Goal: Transaction & Acquisition: Purchase product/service

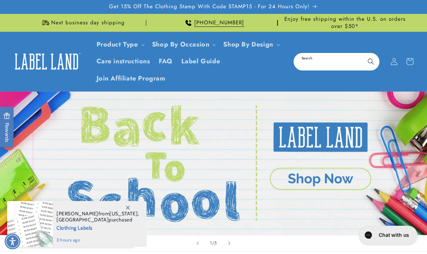
click at [331, 61] on input "Search" at bounding box center [336, 62] width 84 height 16
click at [390, 64] on icon at bounding box center [393, 61] width 7 height 7
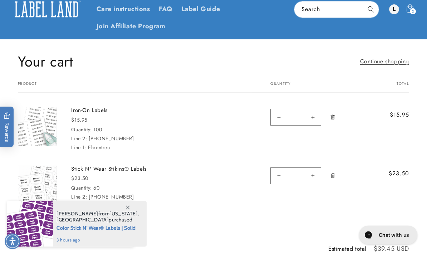
scroll to position [52, 0]
click at [331, 108] on link "Remove Iron-On Labels - 100" at bounding box center [332, 117] width 13 height 20
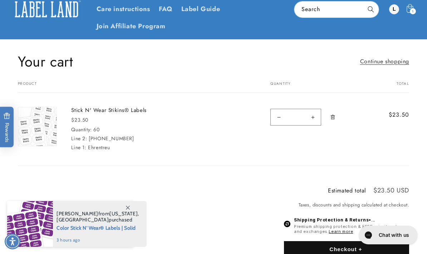
click at [128, 113] on link "Stick N' Wear Stikins® Labels" at bounding box center [124, 110] width 107 height 7
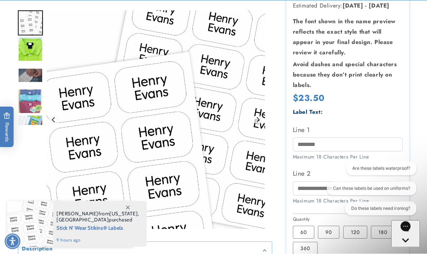
scroll to position [170, 0]
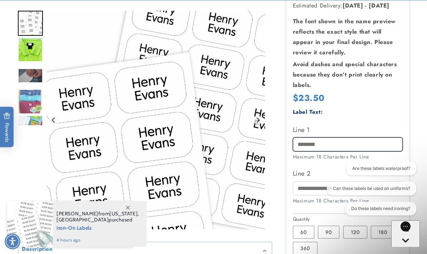
click at [328, 143] on input "Line 1" at bounding box center [348, 144] width 110 height 14
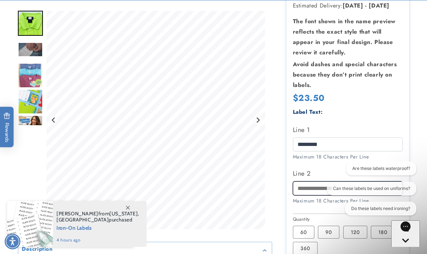
click at [319, 183] on input "Line 2" at bounding box center [348, 188] width 110 height 14
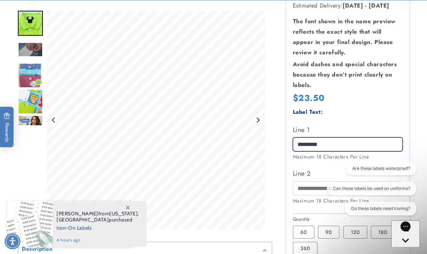
click at [340, 139] on input "*********" at bounding box center [348, 144] width 110 height 14
type input "*"
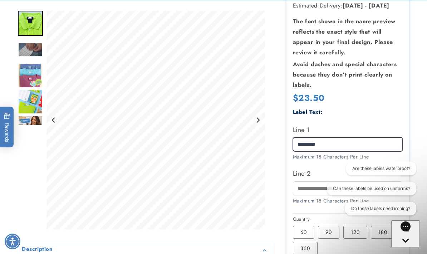
type input "*********"
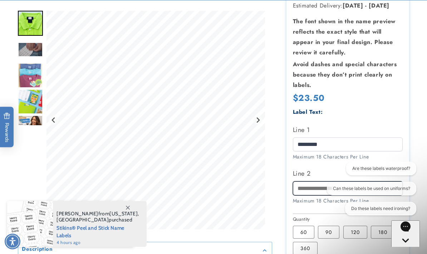
click at [319, 190] on input "Line 2" at bounding box center [348, 188] width 110 height 14
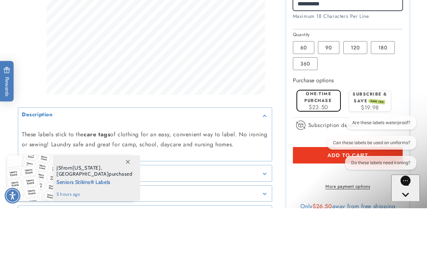
scroll to position [324, 0]
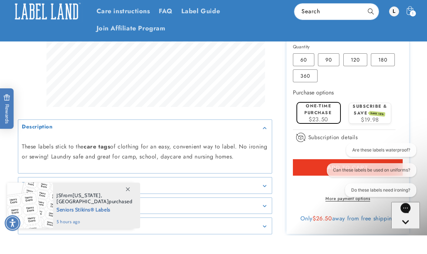
type input "**********"
click at [351, 72] on label "120 Variant sold out or unavailable" at bounding box center [355, 78] width 24 height 13
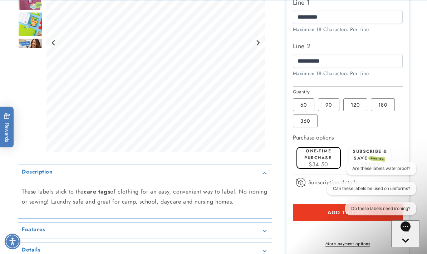
scroll to position [292, 0]
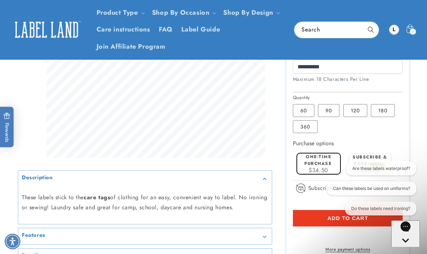
click at [379, 109] on label "180 Variant sold out or unavailable" at bounding box center [382, 110] width 24 height 13
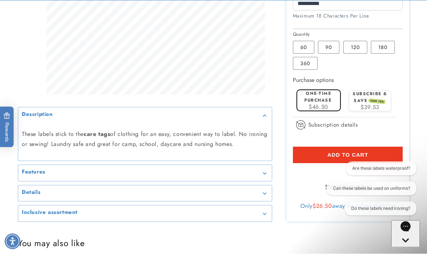
scroll to position [355, 0]
click at [355, 157] on button "Add to cart" at bounding box center [348, 154] width 110 height 16
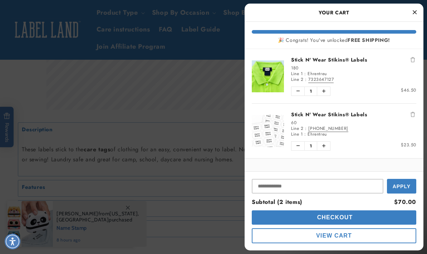
scroll to position [0, 0]
click at [415, 112] on button "Remove Stick N' Wear Stikins® Labels" at bounding box center [412, 114] width 7 height 7
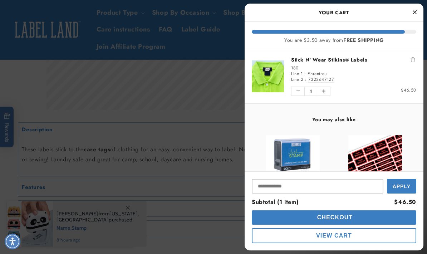
click at [184, 83] on div at bounding box center [213, 127] width 427 height 254
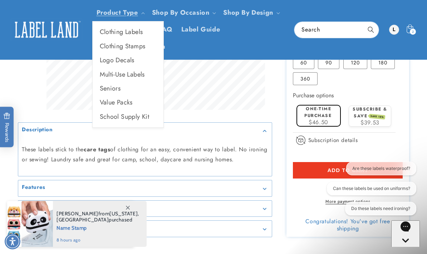
click at [131, 11] on link "Product Type" at bounding box center [116, 12] width 41 height 9
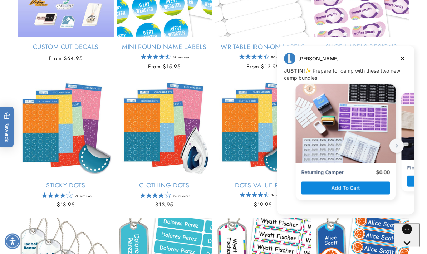
scroll to position [649, 0]
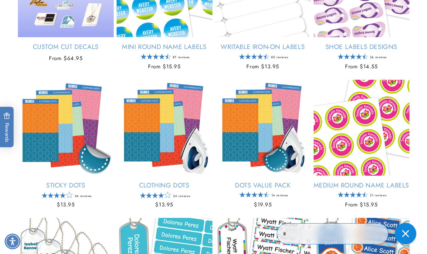
click at [399, 181] on link "Medium Round Name Labels" at bounding box center [361, 185] width 96 height 8
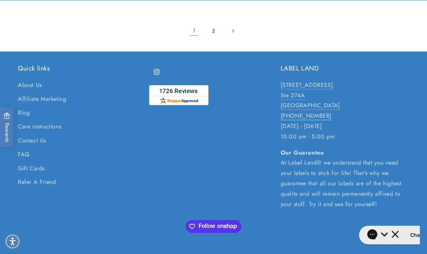
scroll to position [1422, 0]
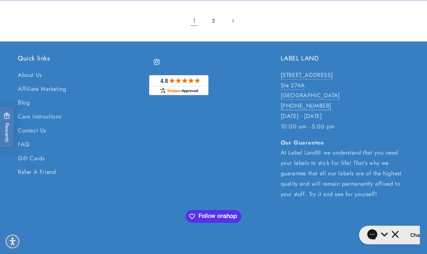
click at [240, 29] on link "Next page" at bounding box center [233, 21] width 16 height 16
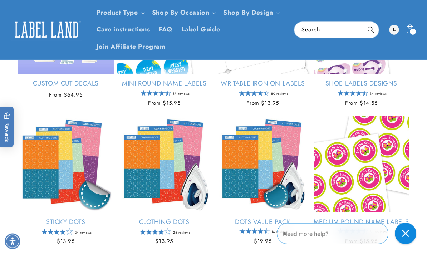
scroll to position [613, 0]
click at [411, 33] on div "1 1 item" at bounding box center [412, 32] width 6 height 6
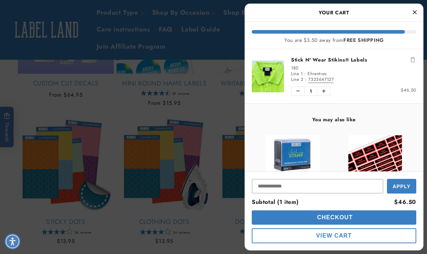
click at [325, 63] on link "Stick N' Wear Stikins® Labels" at bounding box center [353, 59] width 125 height 7
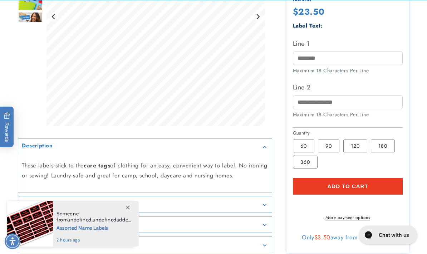
scroll to position [257, 0]
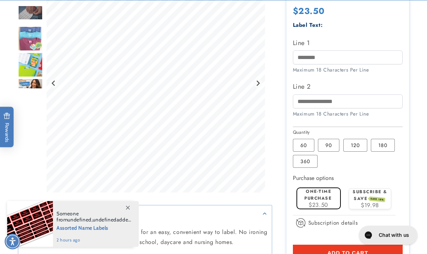
click at [306, 159] on label "360 Variant sold out or unavailable" at bounding box center [305, 161] width 25 height 13
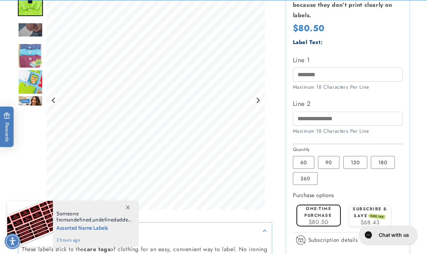
scroll to position [240, 0]
click at [322, 68] on input "Line 1" at bounding box center [348, 75] width 110 height 14
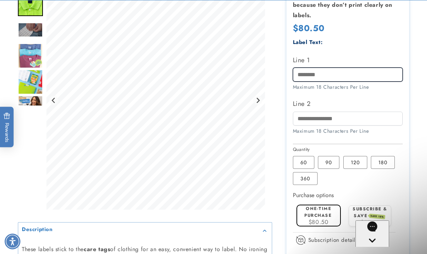
scroll to position [0, 0]
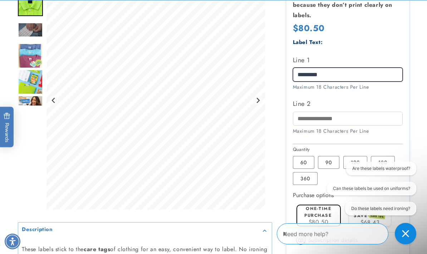
type input "*********"
click at [326, 120] on input "Line 2" at bounding box center [348, 118] width 110 height 14
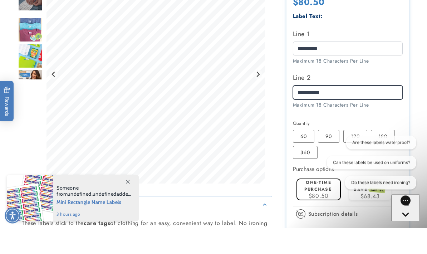
type input "**********"
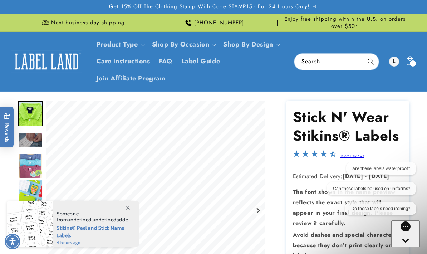
click at [409, 58] on icon at bounding box center [410, 62] width 16 height 16
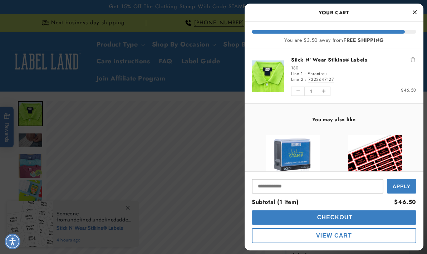
click at [353, 219] on span "Checkout" at bounding box center [334, 217] width 38 height 6
